Goal: Communication & Community: Share content

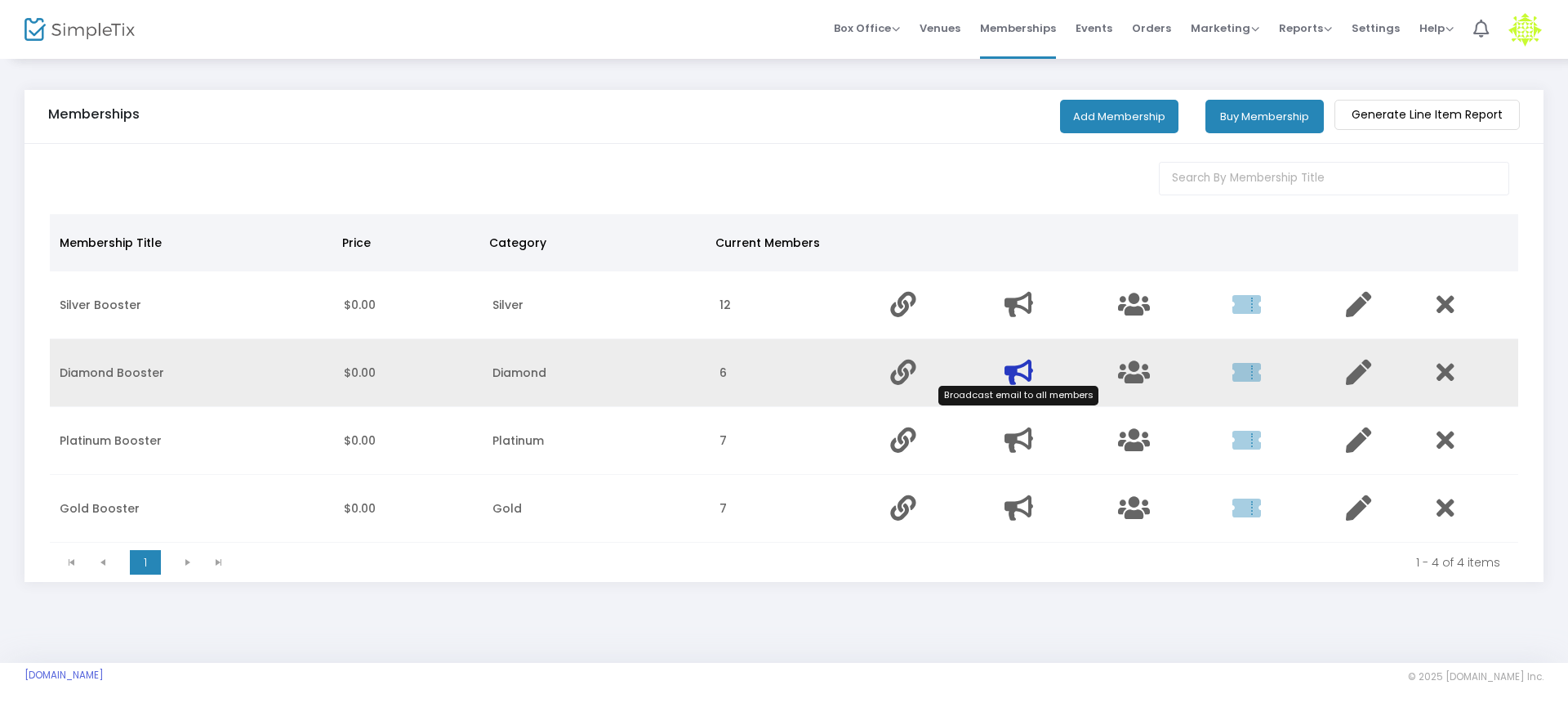
click at [1020, 371] on icon "Data table" at bounding box center [1018, 372] width 29 height 26
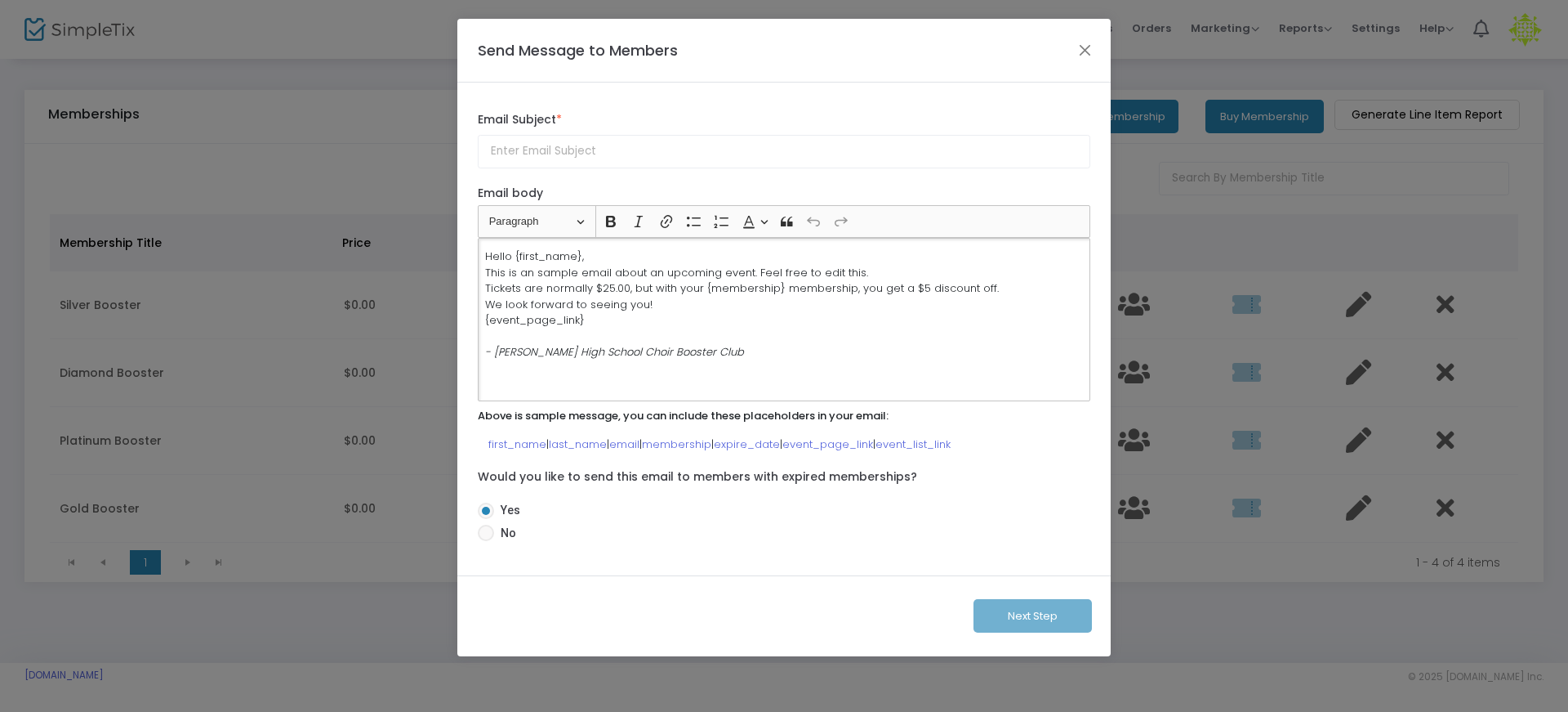
click at [754, 340] on p "Hello {first_name}, This is an sample email about an upcoming event. Feel free …" at bounding box center [784, 304] width 597 height 112
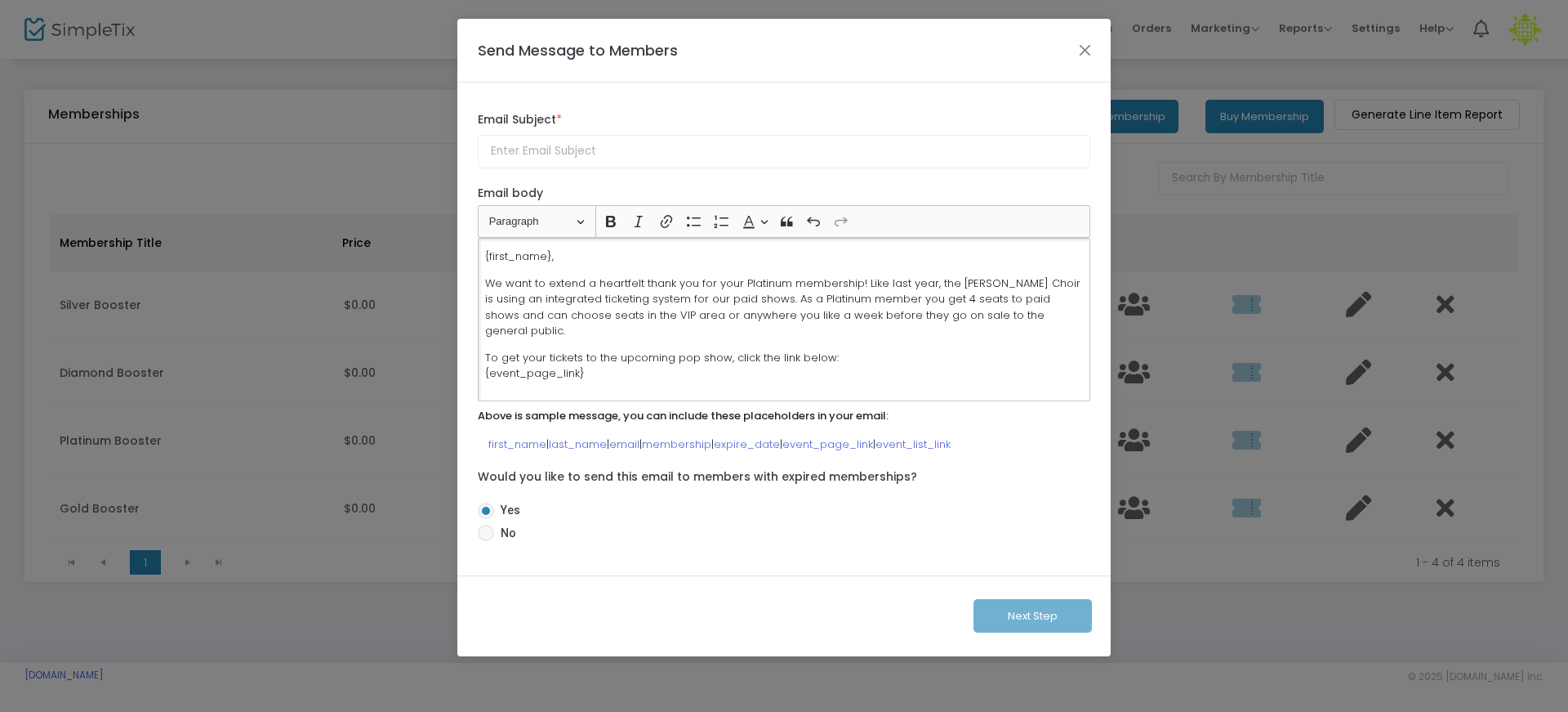
click at [794, 302] on p "We want to extend a heartfelt thank you for your Platinum membership! Like last…" at bounding box center [784, 307] width 597 height 64
click at [767, 289] on p "We want to extend a heartfelt thank you for your Platinum membership! Like last…" at bounding box center [784, 307] width 597 height 64
click at [694, 150] on input "text" at bounding box center [783, 152] width 612 height 34
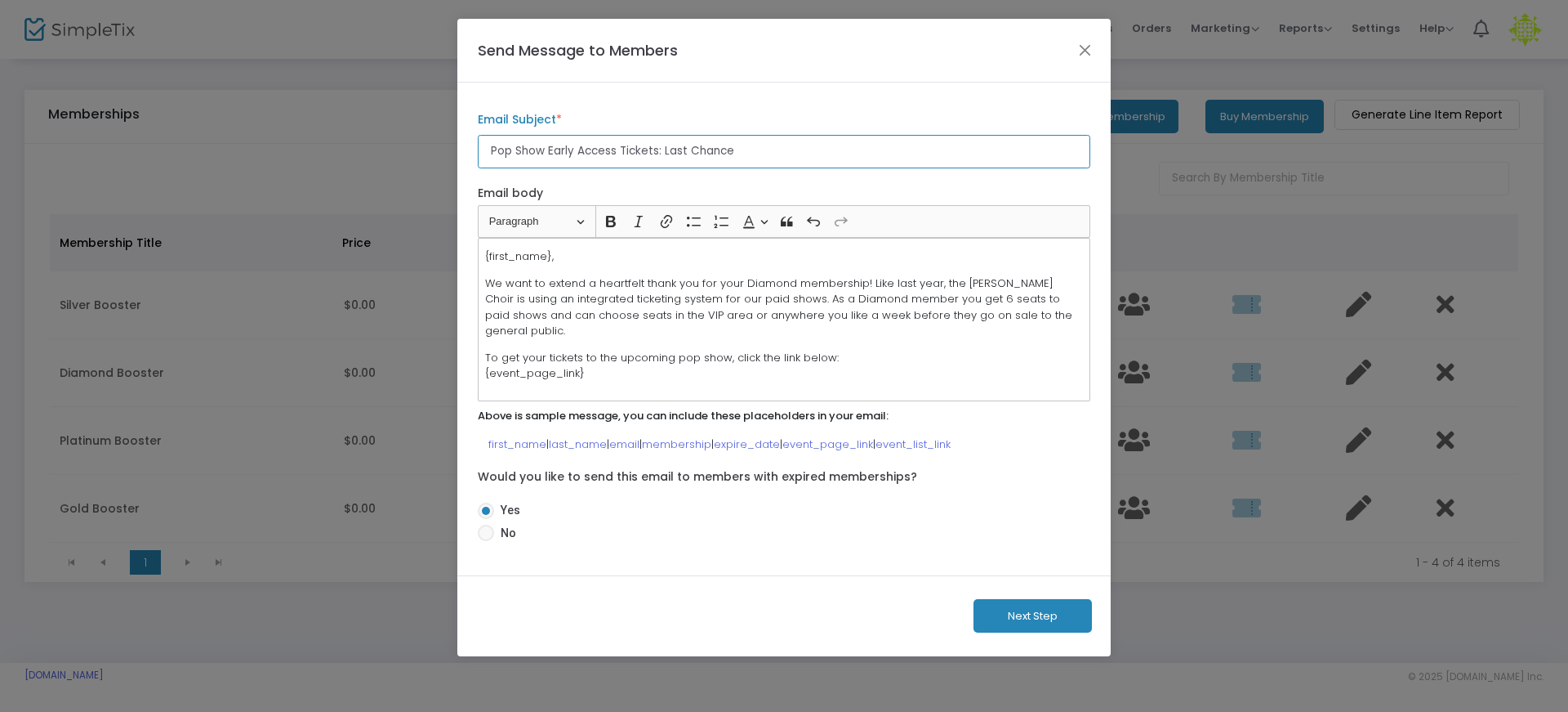
type input "Pop Show Early Access Tickets: Last Chance"
click at [1012, 613] on button "Next Step" at bounding box center [1032, 616] width 118 height 34
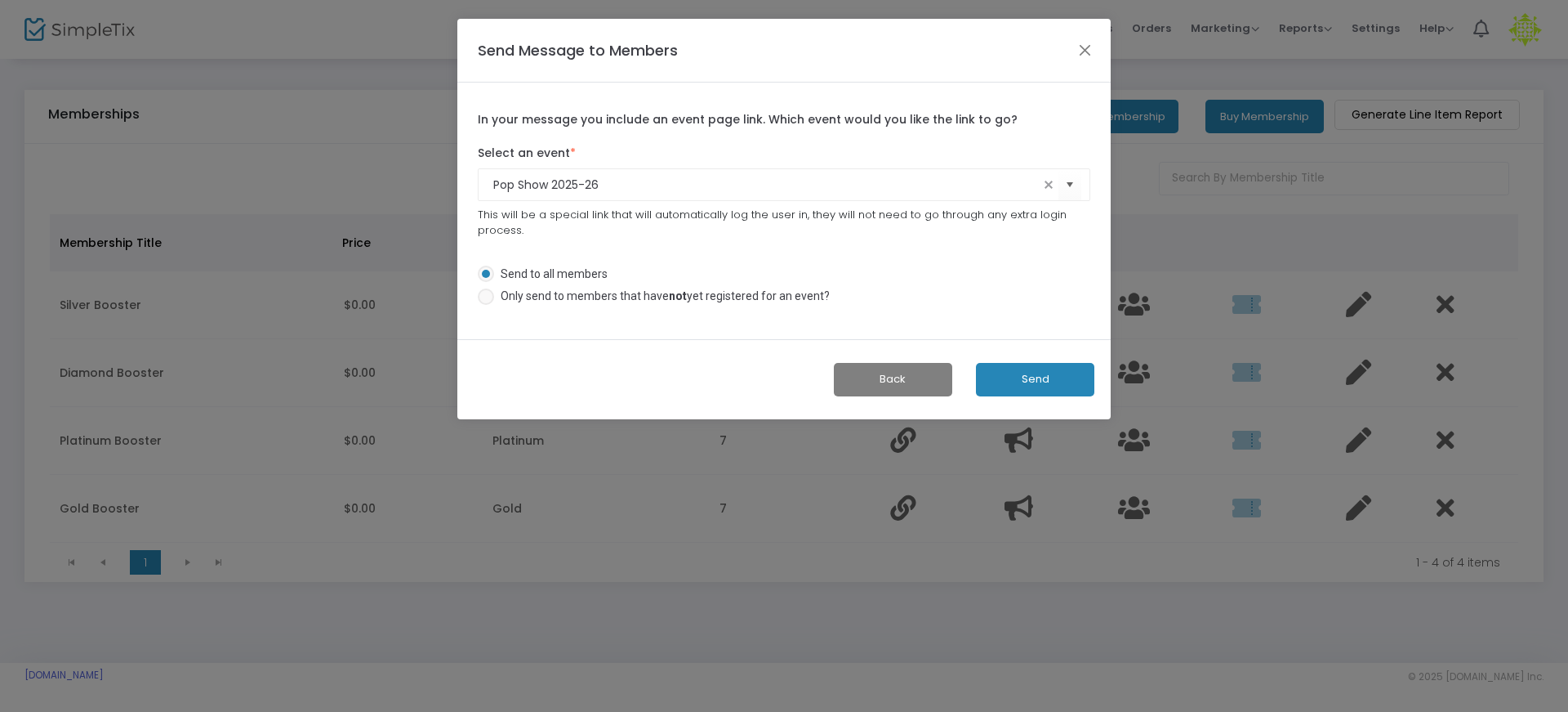
click at [760, 304] on span "Only send to members that have not yet registered for an event?" at bounding box center [662, 296] width 335 height 17
click at [486, 305] on input "Only send to members that have not yet registered for an event?" at bounding box center [485, 305] width 1 height 1
radio input "true"
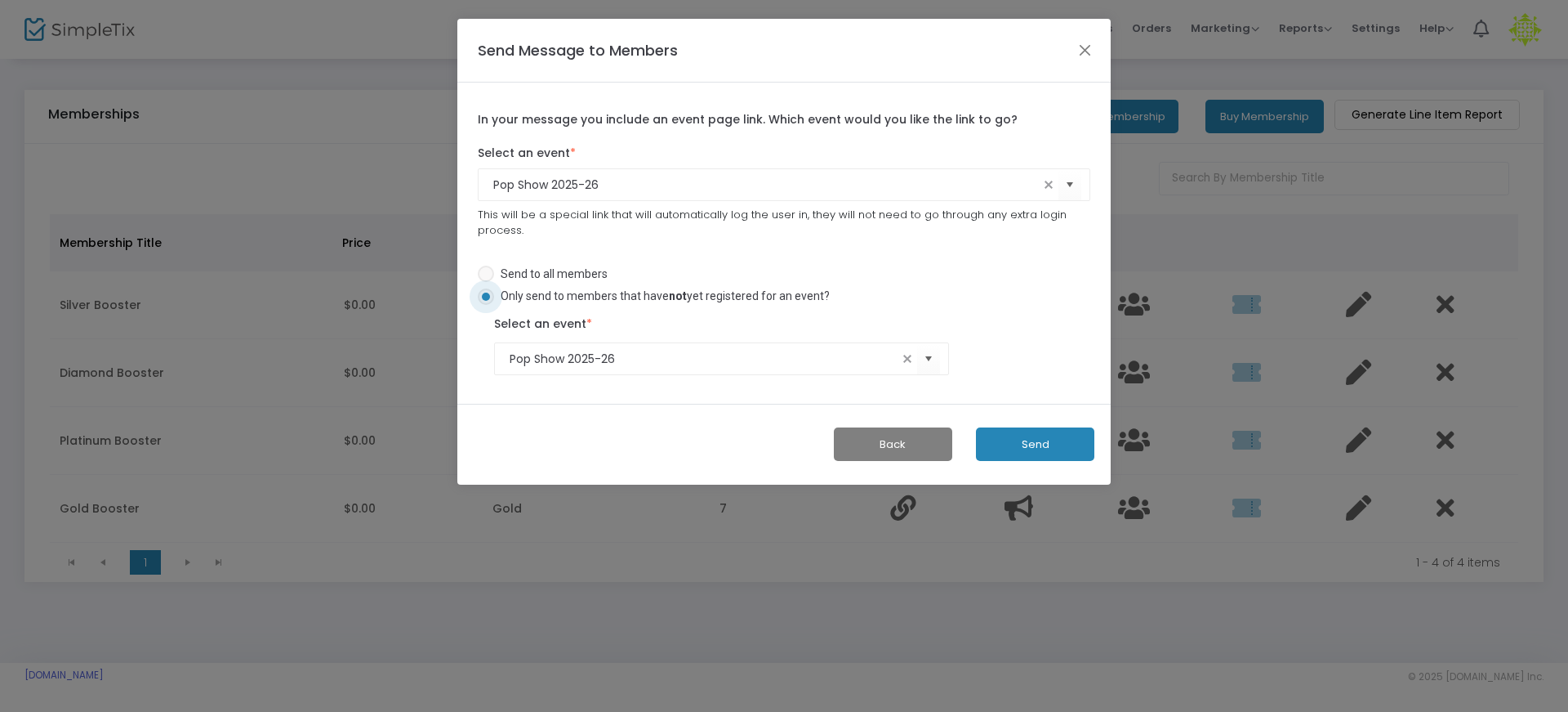
click at [1035, 436] on button "Send" at bounding box center [1034, 444] width 118 height 34
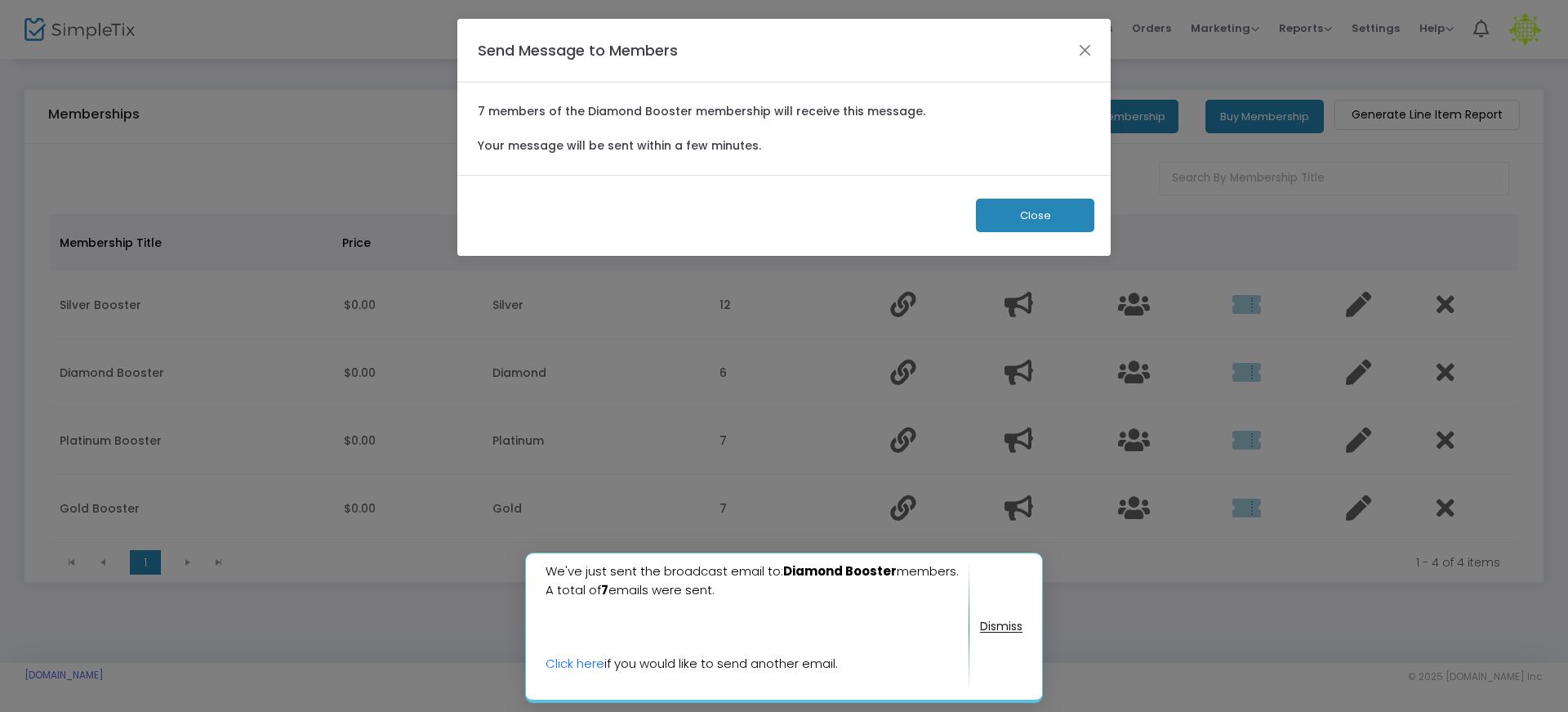
click at [1032, 228] on button "Close" at bounding box center [1034, 215] width 118 height 34
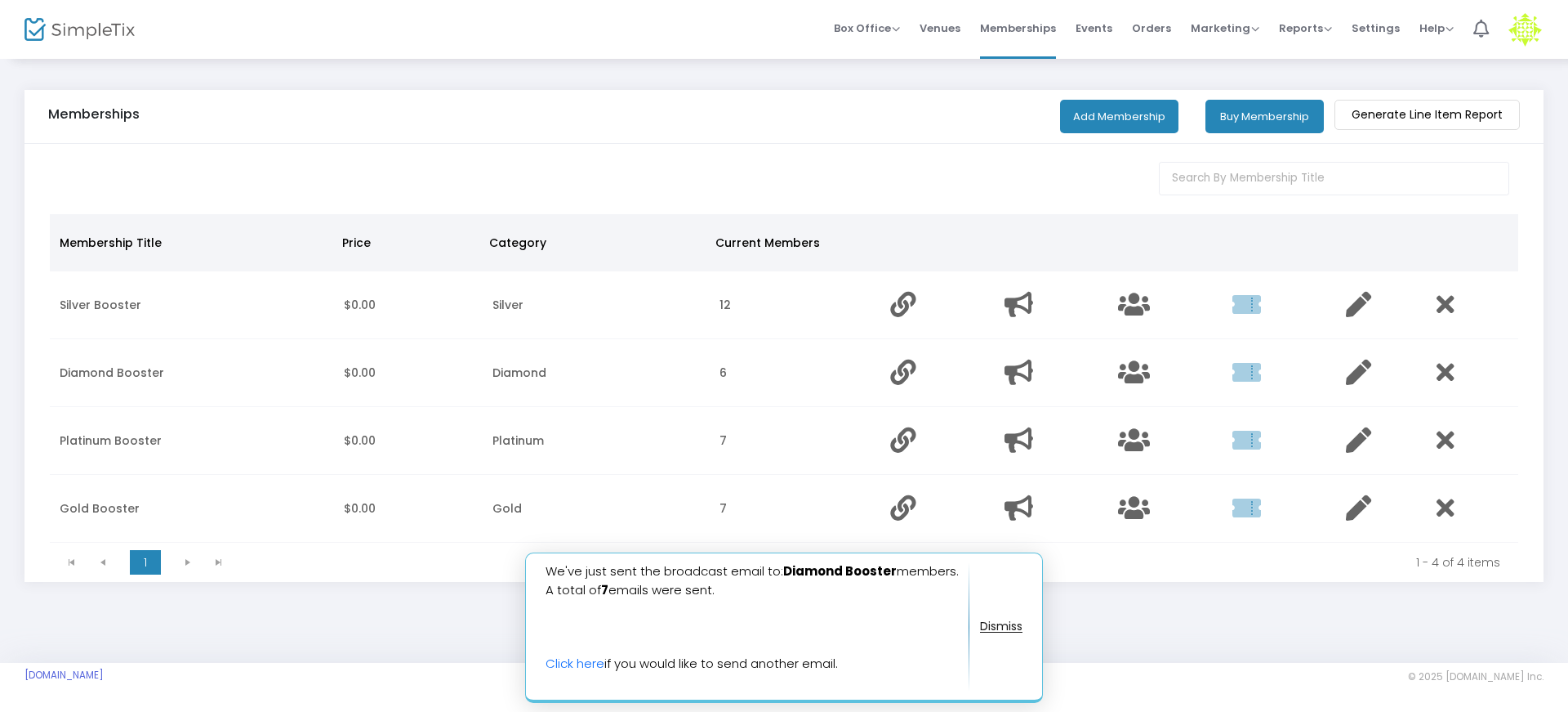
click at [1003, 616] on button "button" at bounding box center [1000, 626] width 43 height 26
